Goal: Information Seeking & Learning: Understand process/instructions

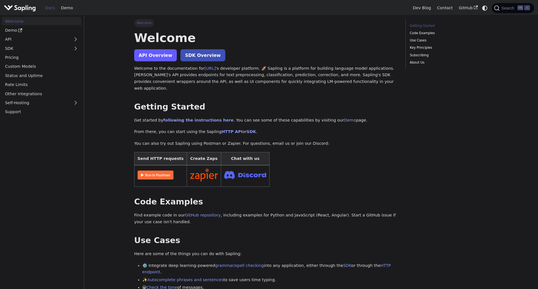
click at [150, 59] on link "API Overview" at bounding box center [155, 55] width 43 height 12
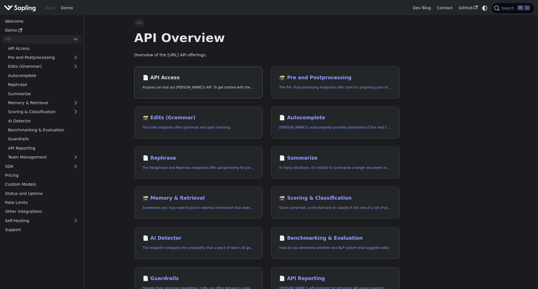
click at [189, 80] on h2 "📄️ API Access" at bounding box center [199, 78] width 112 height 6
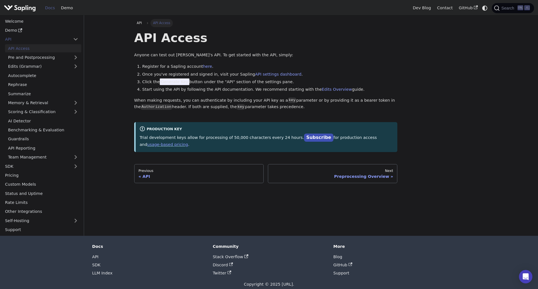
click at [250, 140] on p "Trial development keys allow for processing of 50,000 characters every 24 hours…" at bounding box center [267, 141] width 254 height 14
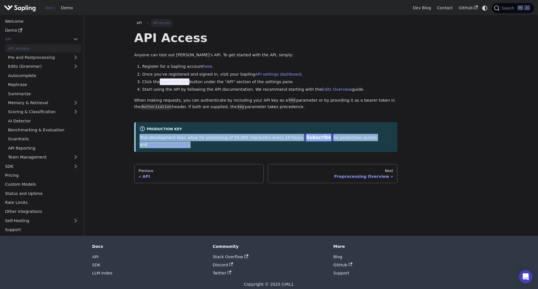
click at [250, 140] on p "Trial development keys allow for processing of 50,000 characters every 24 hours…" at bounding box center [267, 141] width 254 height 14
click at [255, 140] on p "Trial development keys allow for processing of 50,000 characters every 24 hours…" at bounding box center [267, 141] width 254 height 14
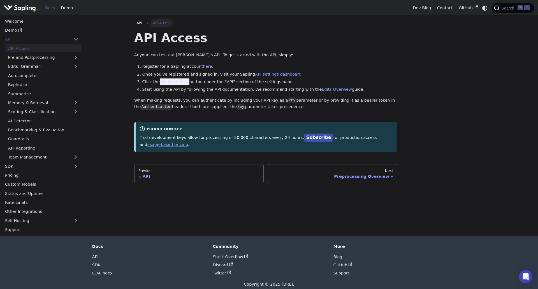
click at [168, 85] on span "Generate Key" at bounding box center [175, 82] width 30 height 7
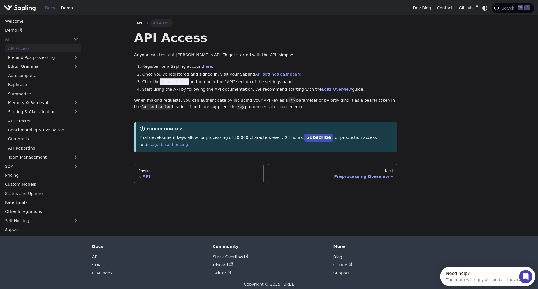
click at [216, 68] on li "Register for a Sapling account here ." at bounding box center [269, 66] width 255 height 7
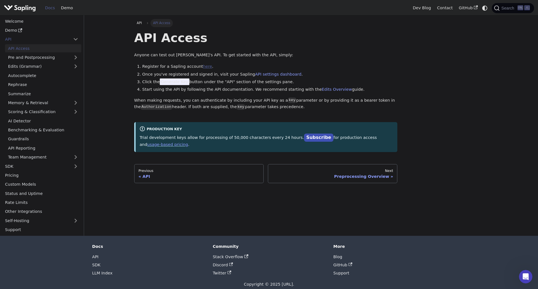
click at [203, 66] on link "here" at bounding box center [207, 66] width 9 height 4
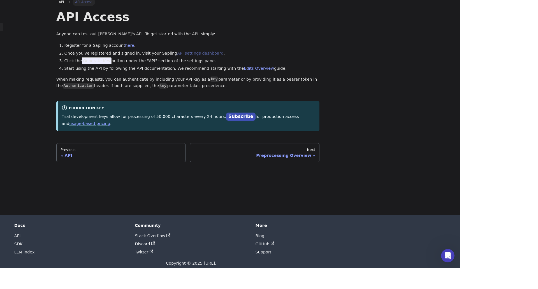
click at [255, 73] on link "API settings dashboard" at bounding box center [278, 74] width 46 height 4
